Goal: Task Accomplishment & Management: Manage account settings

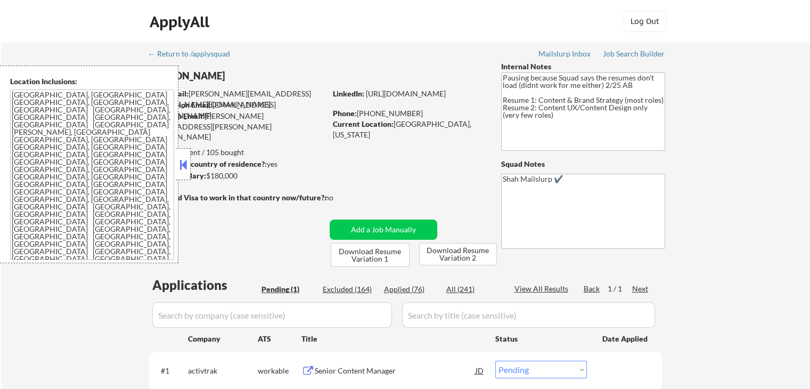
click at [184, 169] on button at bounding box center [183, 165] width 12 height 16
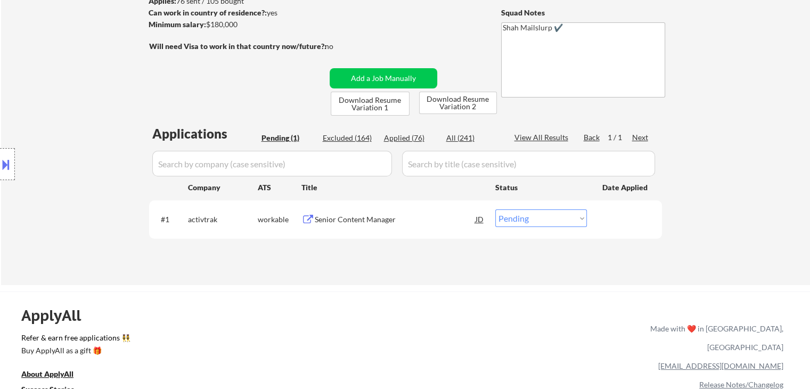
scroll to position [160, 0]
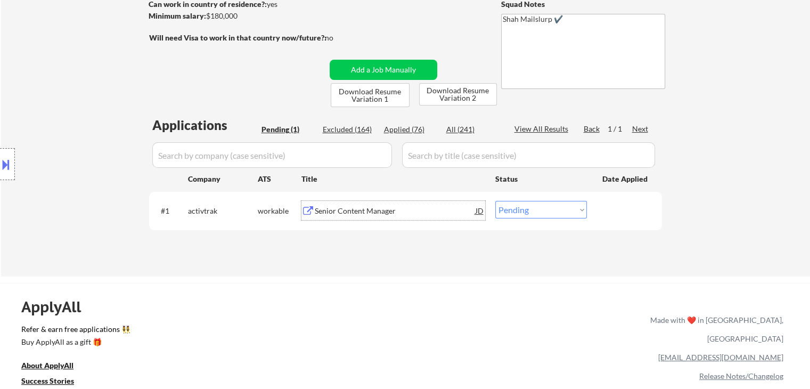
click at [354, 207] on div "Senior Content Manager" at bounding box center [395, 211] width 161 height 11
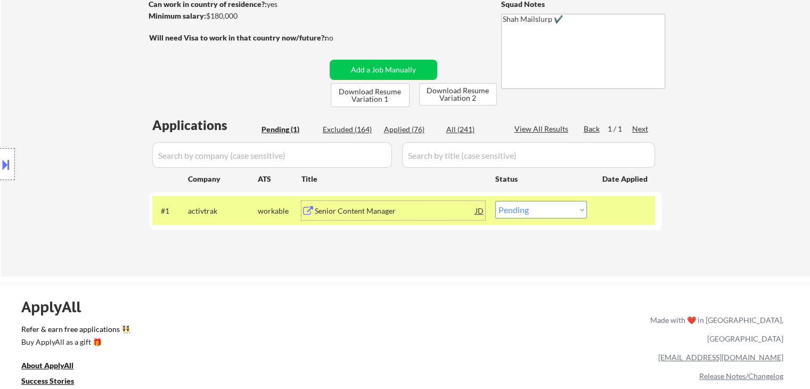
click at [532, 210] on select "Choose an option... Pending Applied Excluded (Questions) Excluded (Expired) Exc…" at bounding box center [541, 210] width 92 height 18
select select ""applied""
click at [495, 201] on select "Choose an option... Pending Applied Excluded (Questions) Excluded (Expired) Exc…" at bounding box center [541, 210] width 92 height 18
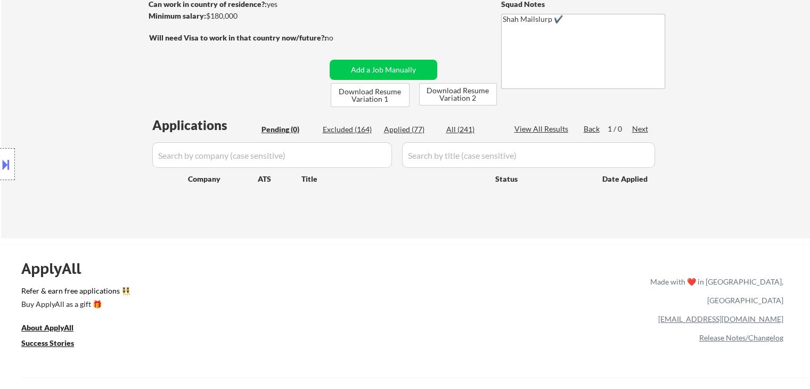
click at [407, 120] on div "Applications Pending (0) Excluded (164) Applied (77) All (241) View All Results…" at bounding box center [405, 167] width 513 height 102
click at [404, 127] on div "Applied (77)" at bounding box center [410, 129] width 53 height 11
select select ""applied""
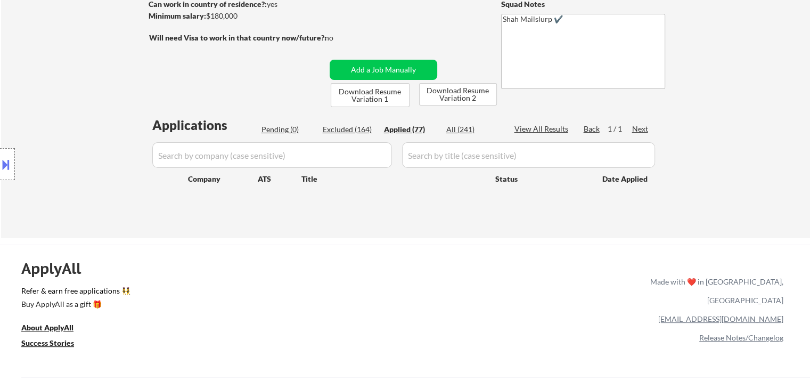
select select ""applied""
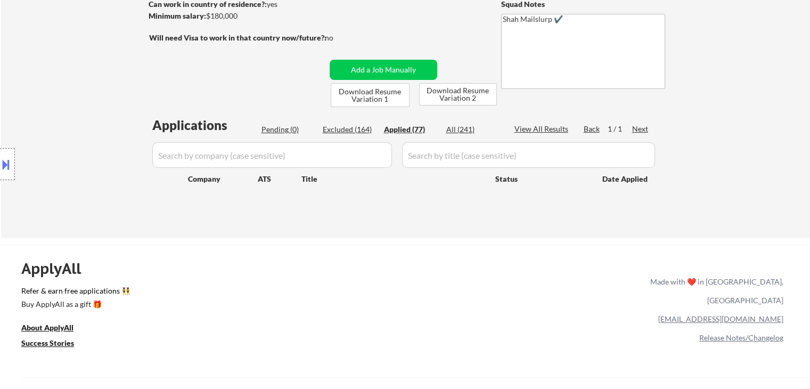
select select ""applied""
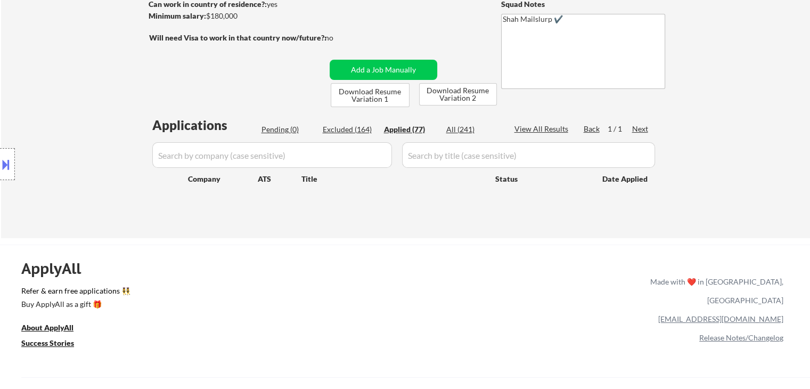
select select ""applied""
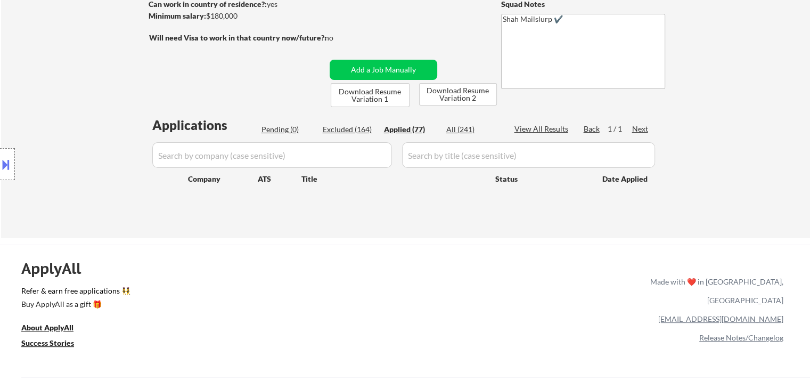
select select ""applied""
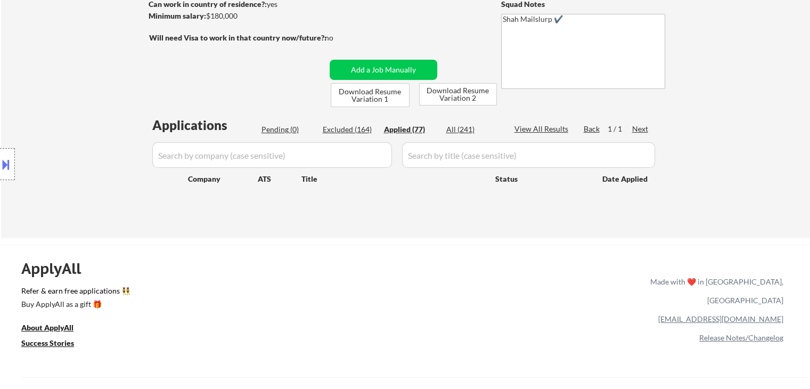
select select ""applied""
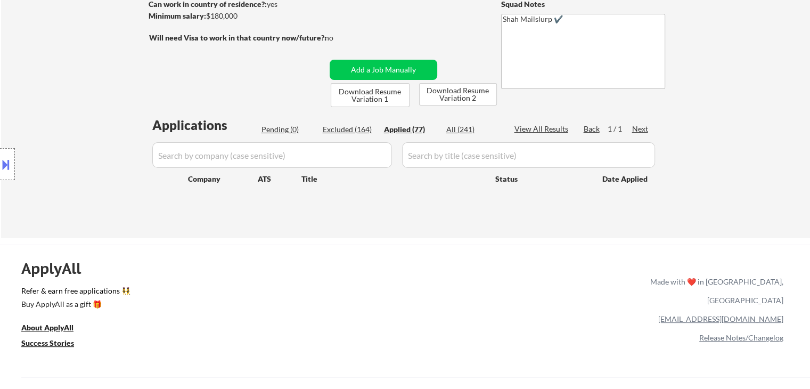
select select ""applied""
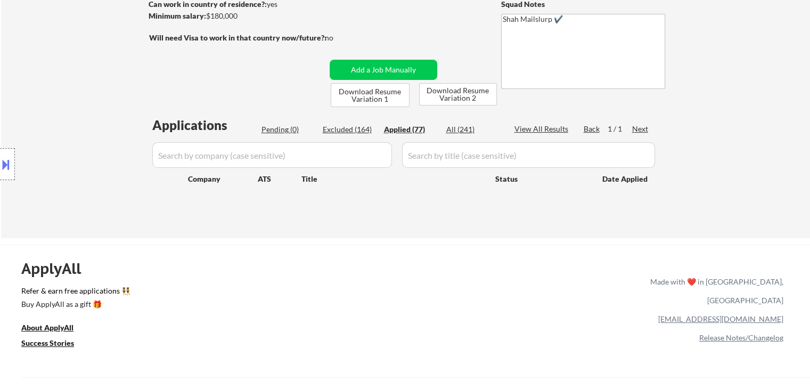
select select ""applied""
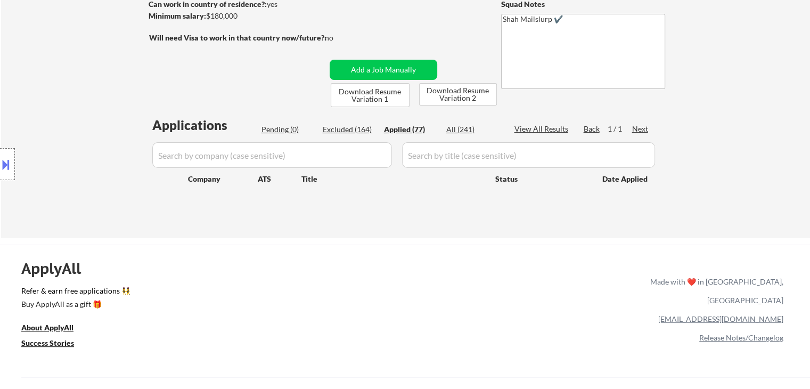
select select ""applied""
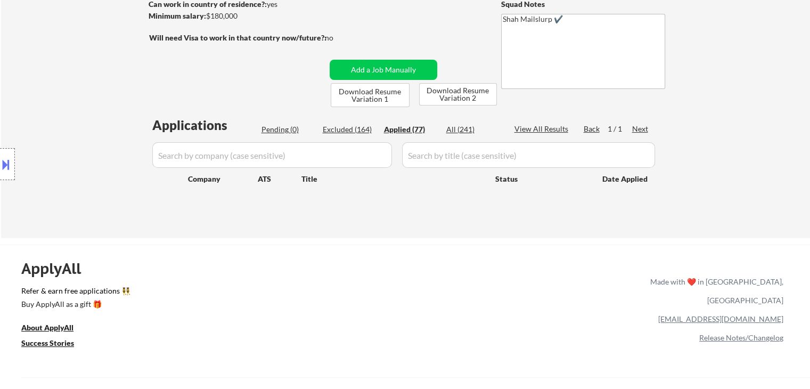
select select ""applied""
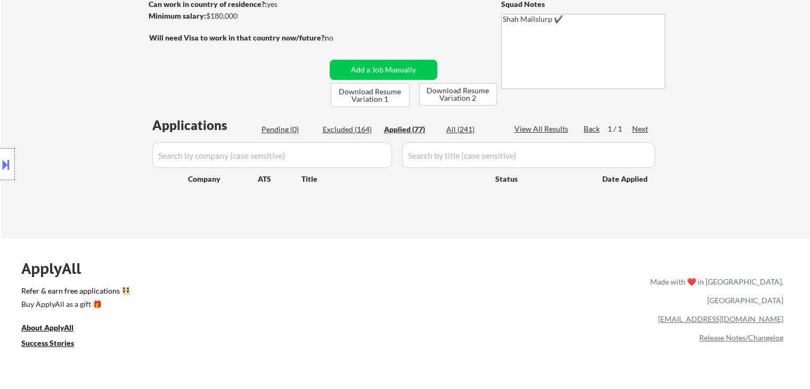
select select ""applied""
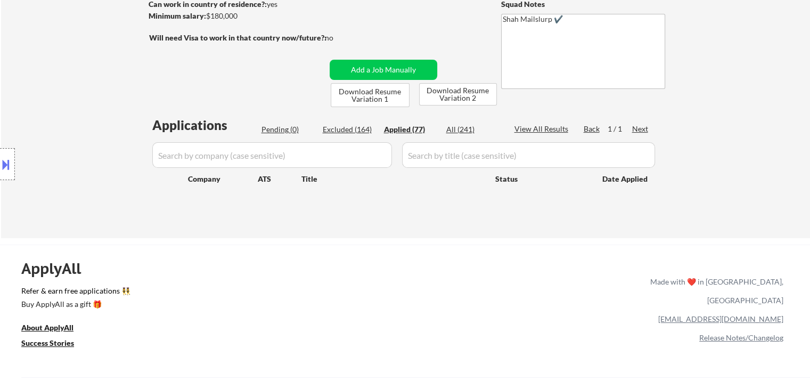
select select ""applied""
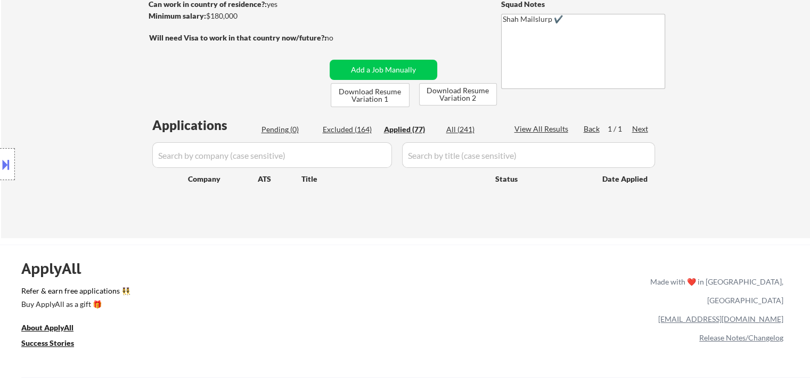
select select ""applied""
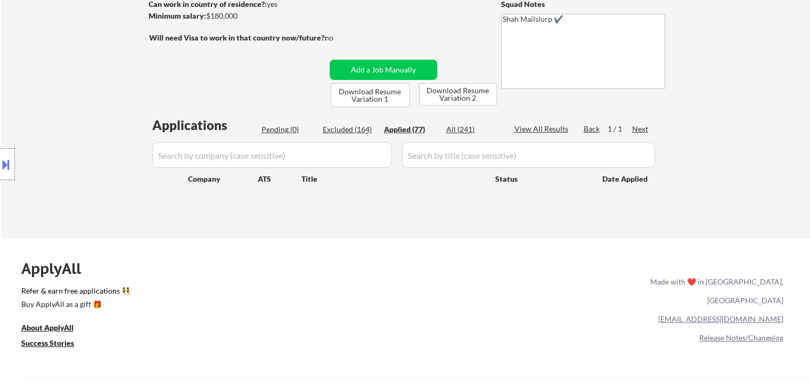
select select ""applied""
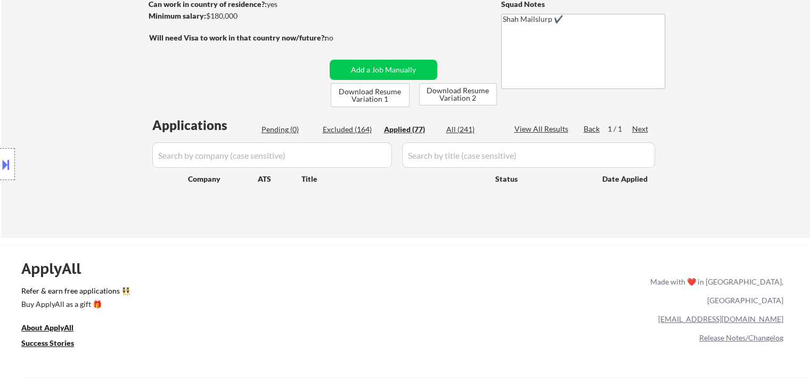
select select ""applied""
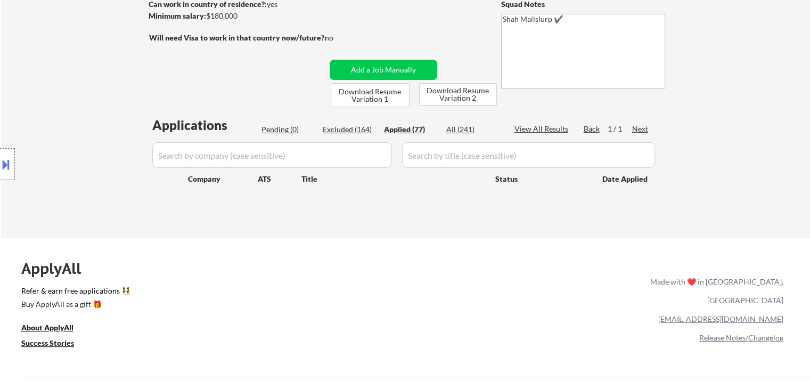
select select ""applied""
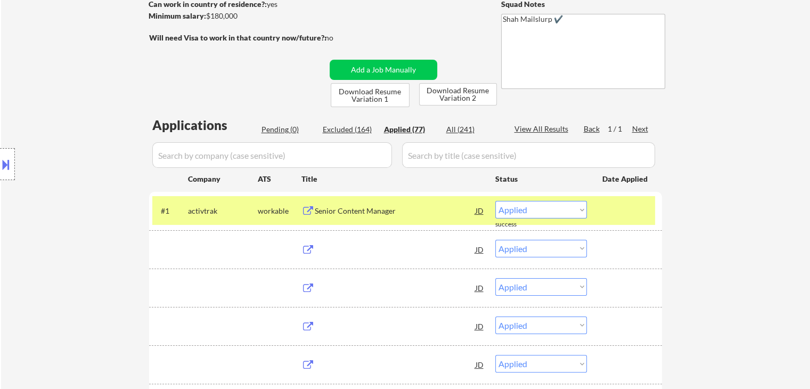
scroll to position [107, 0]
